Goal: Information Seeking & Learning: Understand process/instructions

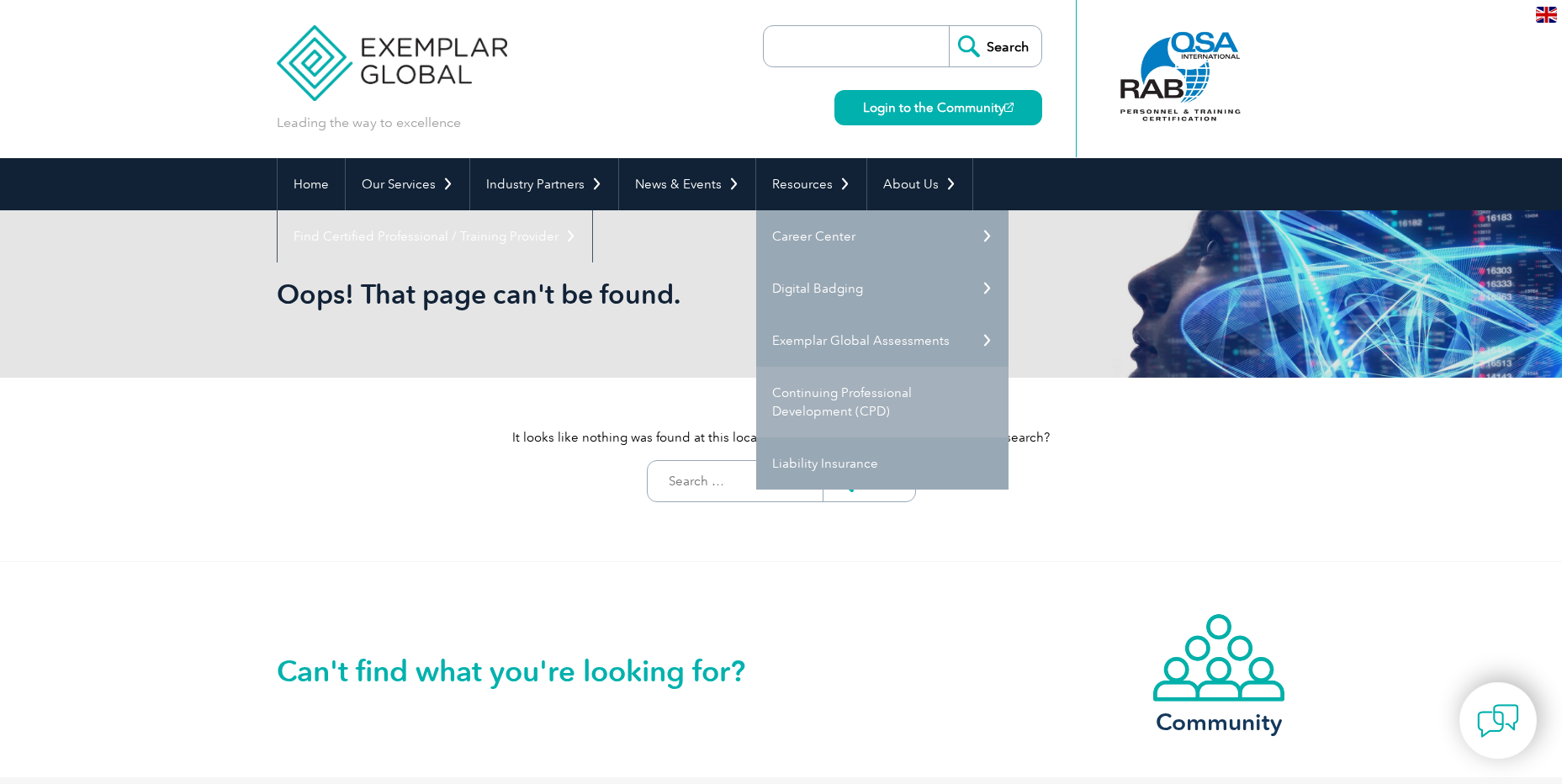
click at [802, 394] on link "Continuing Professional Development (CPD)" at bounding box center [882, 402] width 252 height 71
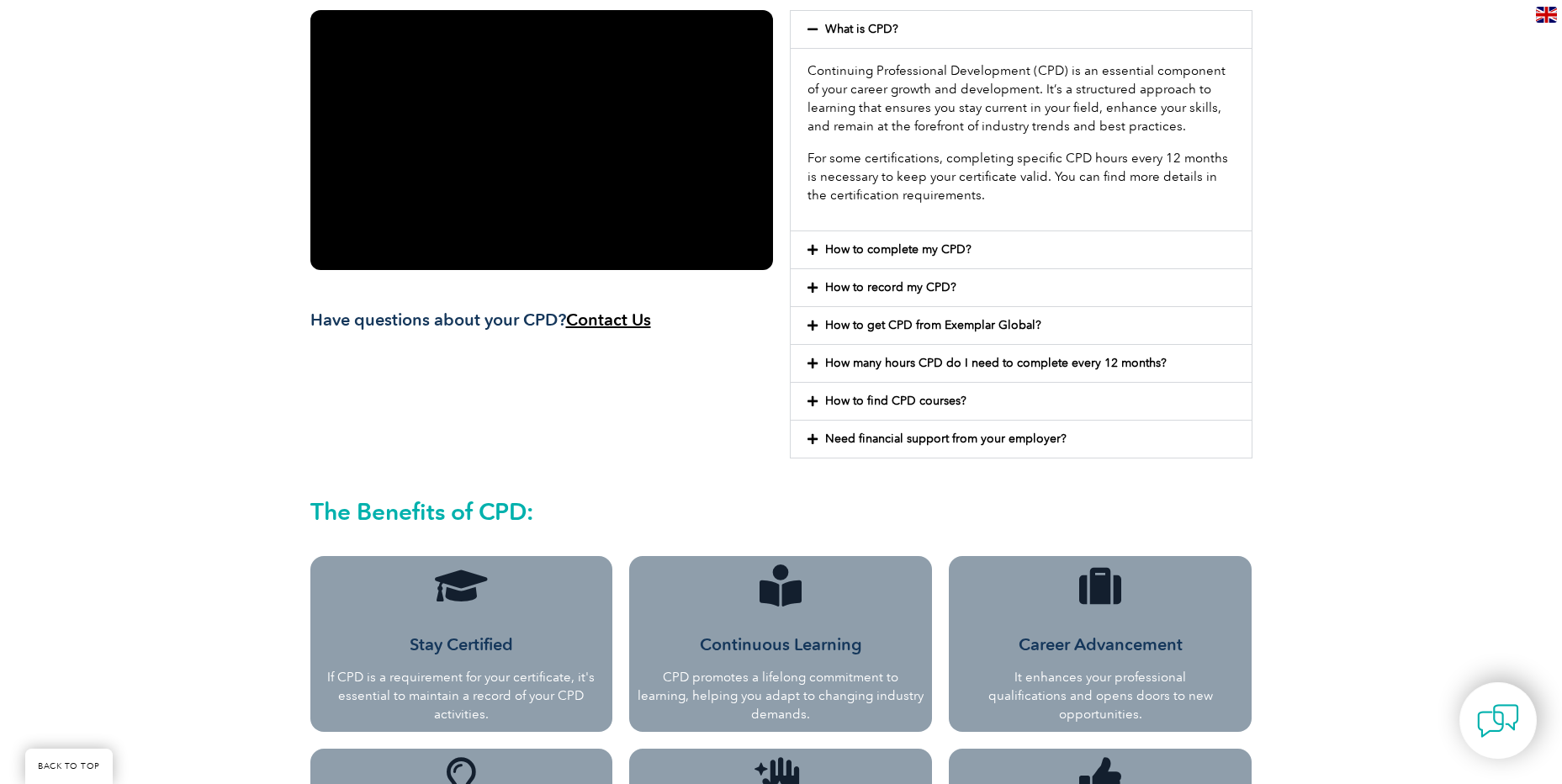
scroll to position [505, 0]
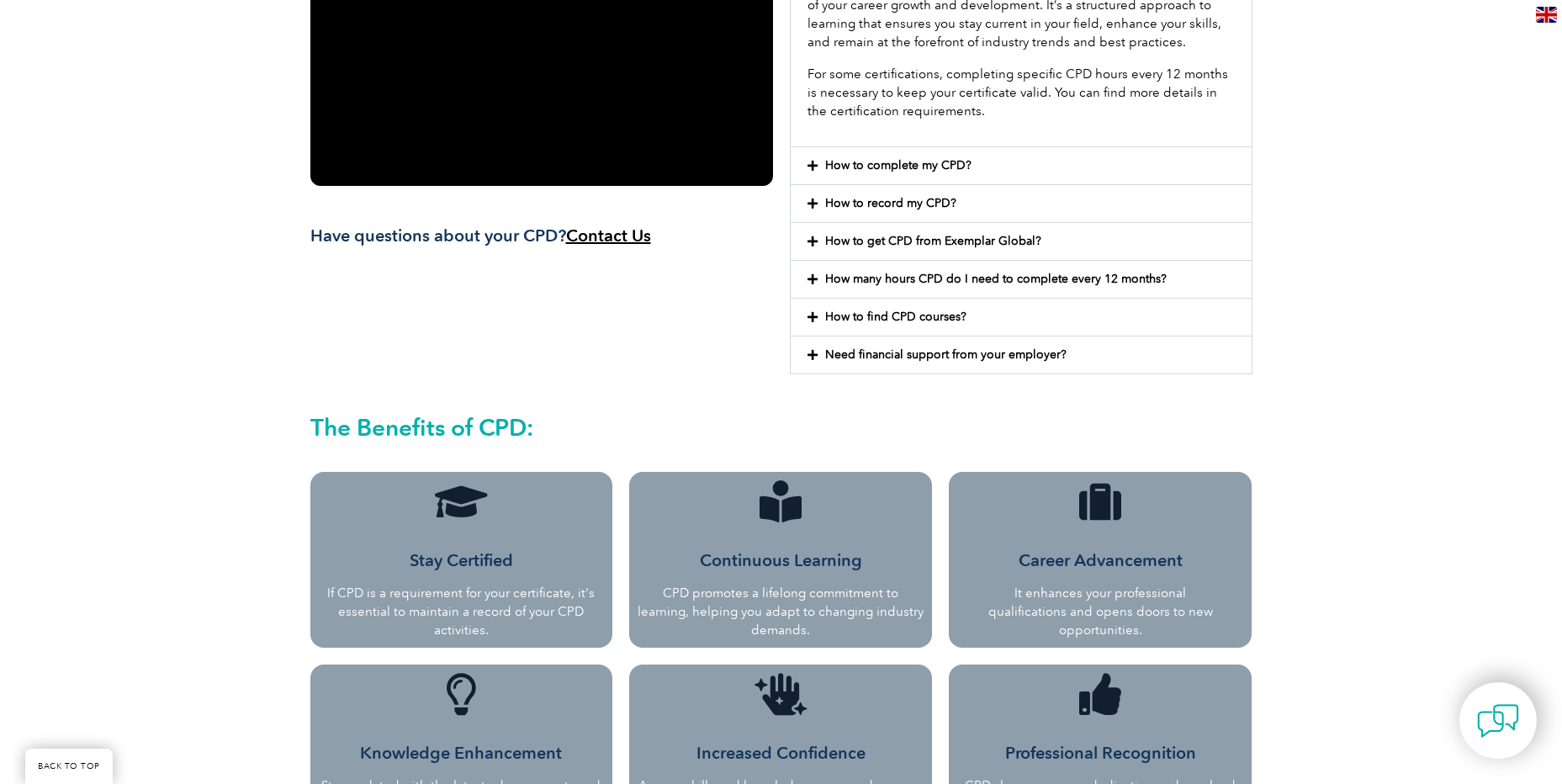
click at [855, 314] on link "How to find CPD courses?" at bounding box center [896, 316] width 141 height 15
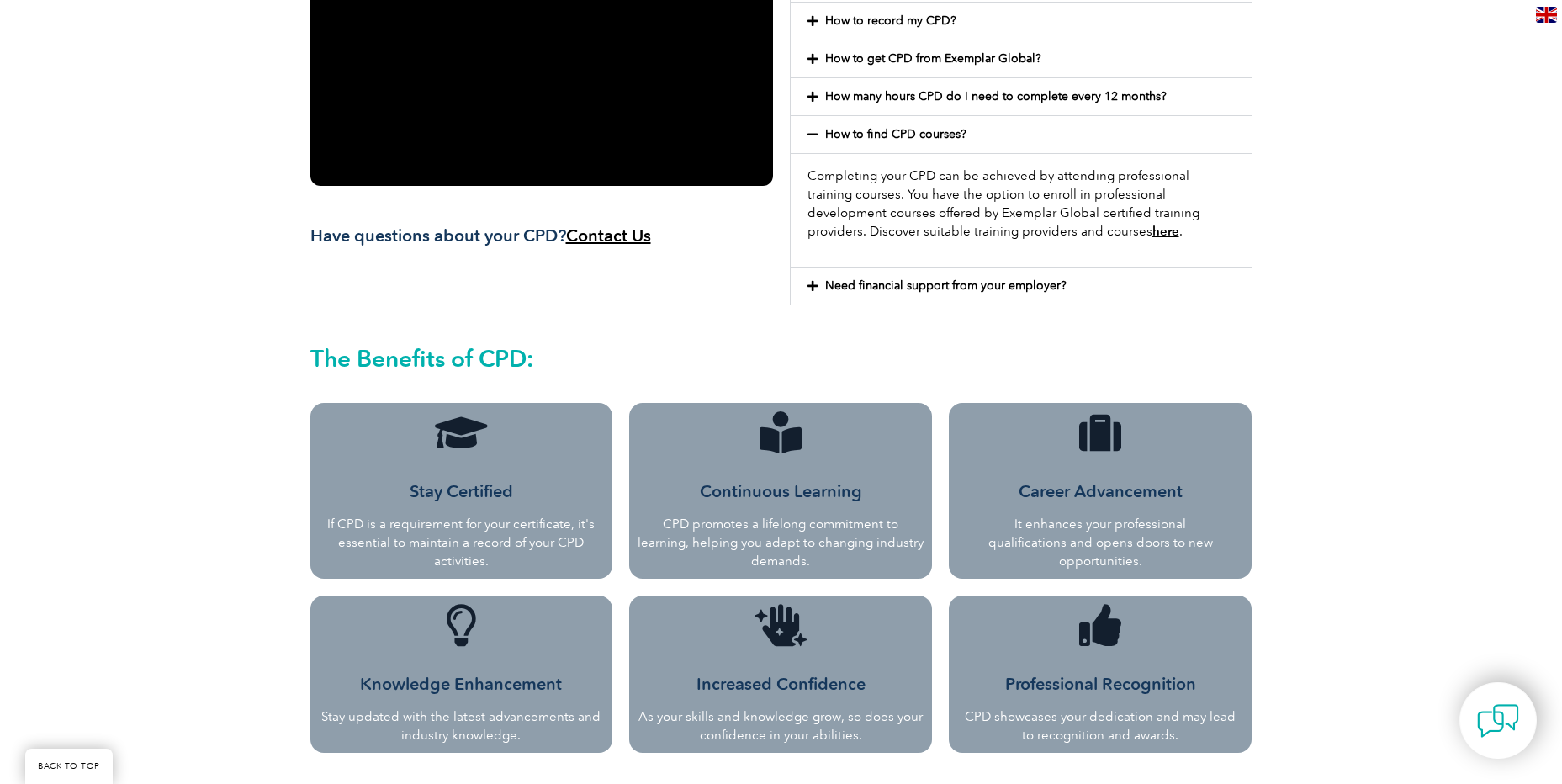
click at [835, 129] on link "How to find CPD courses?" at bounding box center [896, 134] width 141 height 15
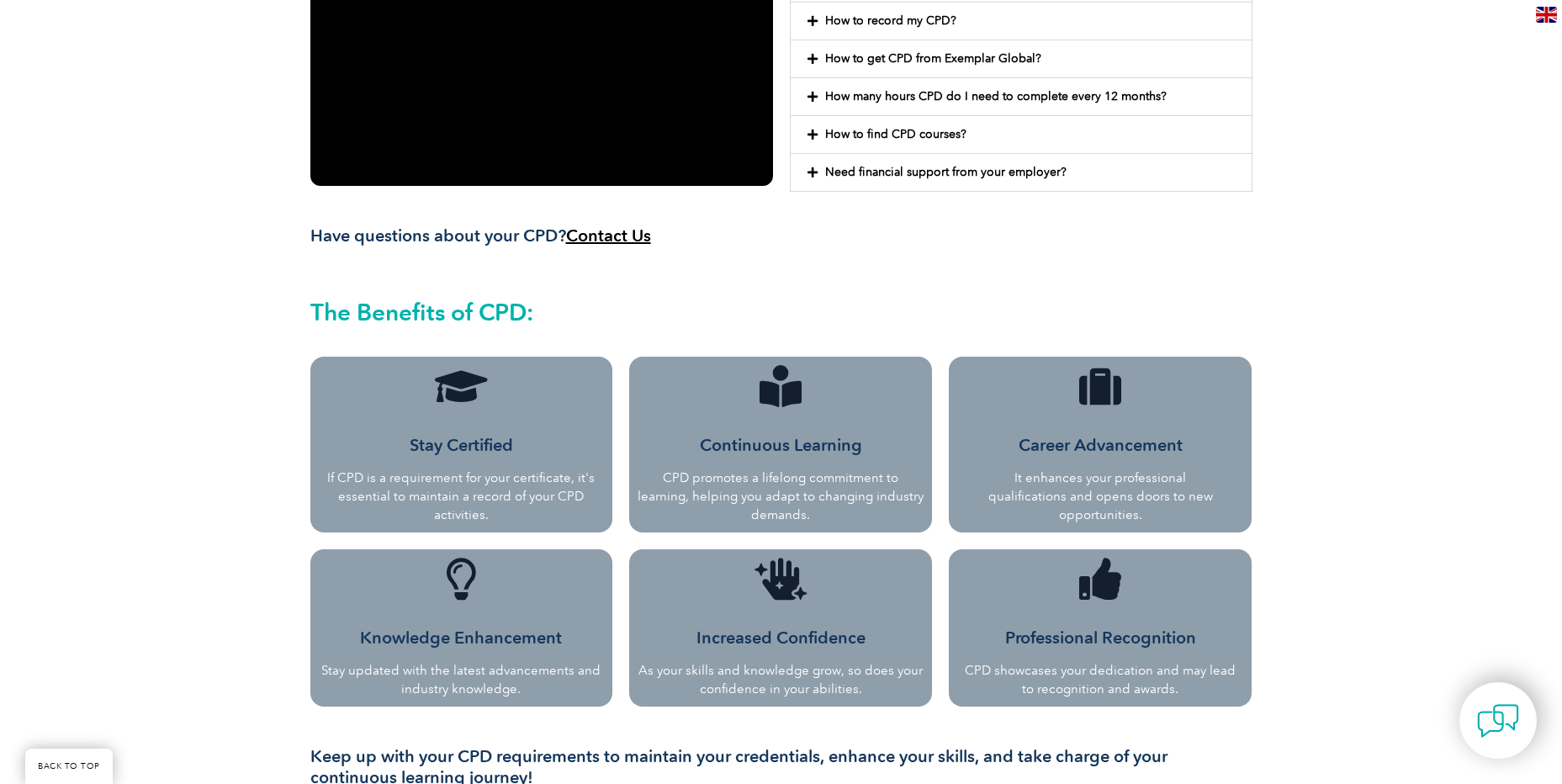
click at [863, 60] on link "How to get CPD from Exemplar Global?" at bounding box center [933, 59] width 216 height 15
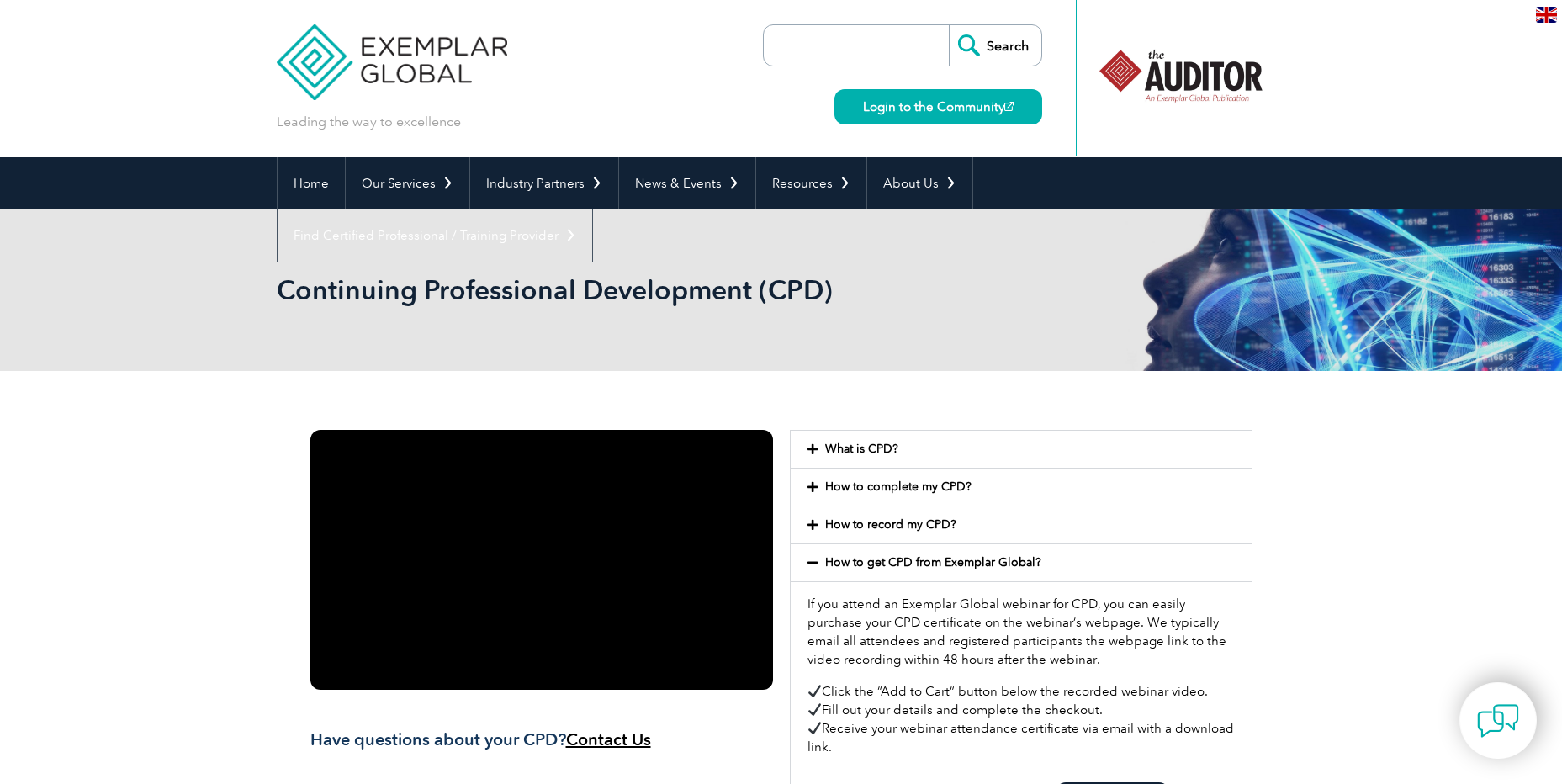
scroll to position [0, 0]
